Goal: Browse casually

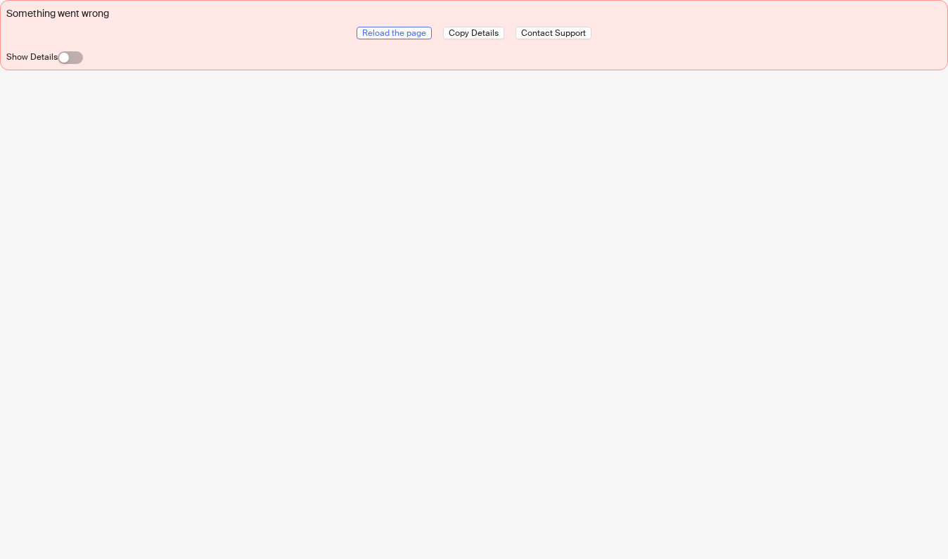
click at [396, 37] on span "Reload the page" at bounding box center [394, 32] width 64 height 11
